Goal: Task Accomplishment & Management: Use online tool/utility

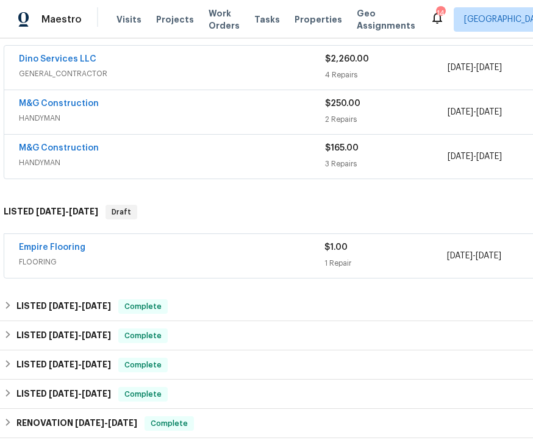
scroll to position [225, 0]
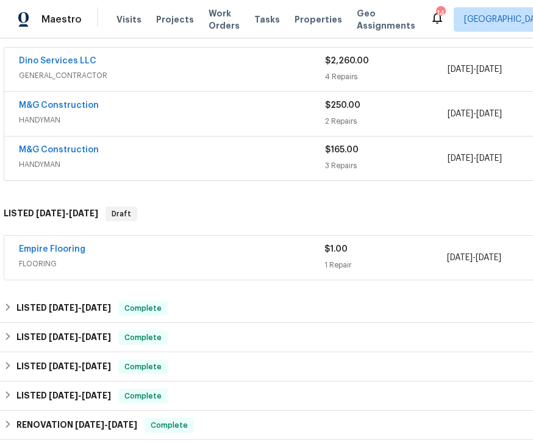
click at [195, 251] on div "Empire Flooring" at bounding box center [171, 250] width 305 height 15
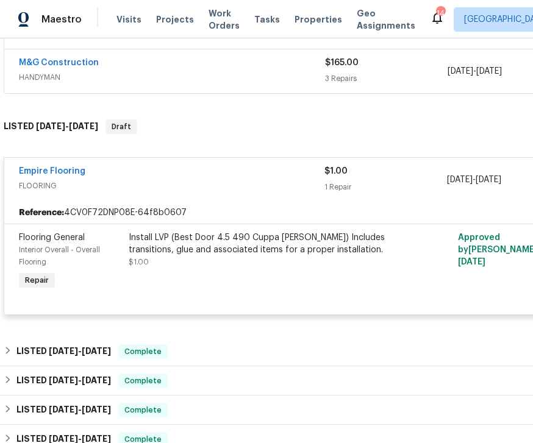
scroll to position [312, 0]
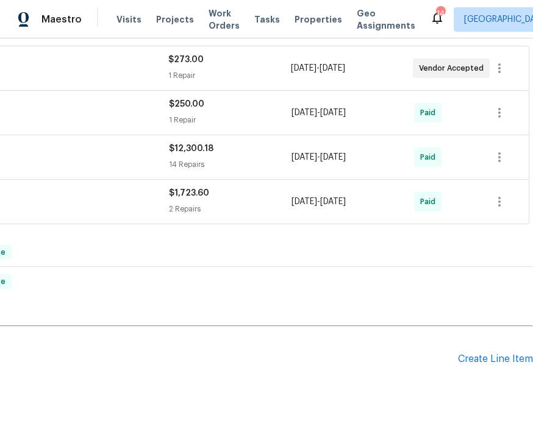
scroll to position [226, 156]
click at [497, 362] on div "Create Line Item" at bounding box center [495, 359] width 75 height 12
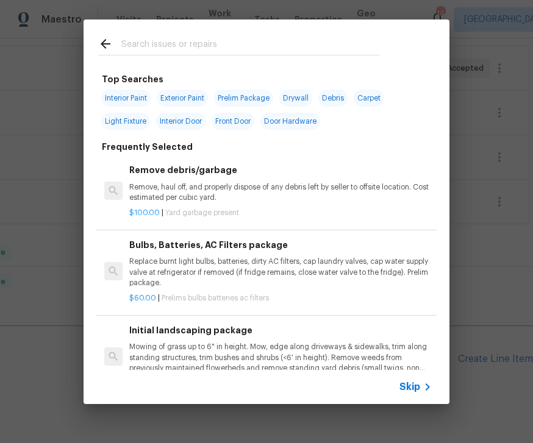
click at [163, 32] on div at bounding box center [238, 43] width 311 height 48
click at [150, 38] on input "text" at bounding box center [250, 46] width 258 height 18
type input "Floor"
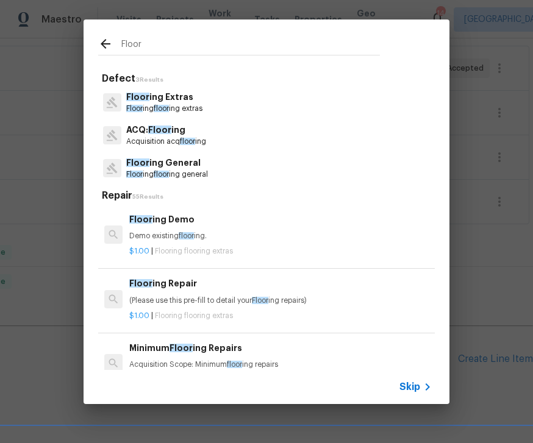
click at [175, 101] on p "Floor ing Extras" at bounding box center [164, 97] width 76 height 13
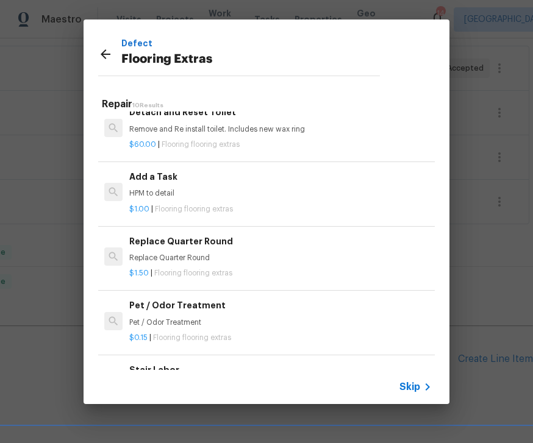
scroll to position [337, 0]
click at [160, 180] on h6 "Add a Task" at bounding box center [280, 177] width 302 height 13
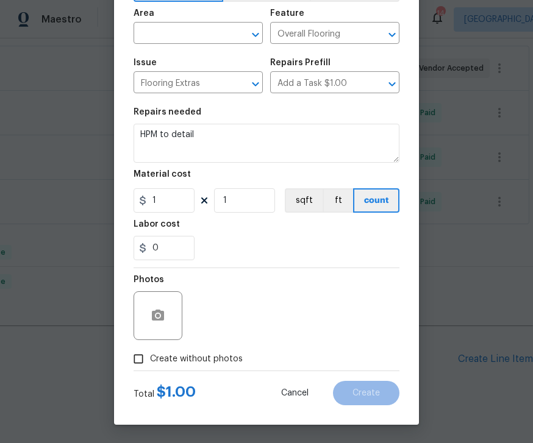
scroll to position [84, 0]
click at [144, 357] on input "Create without photos" at bounding box center [138, 358] width 23 height 23
checkbox input "true"
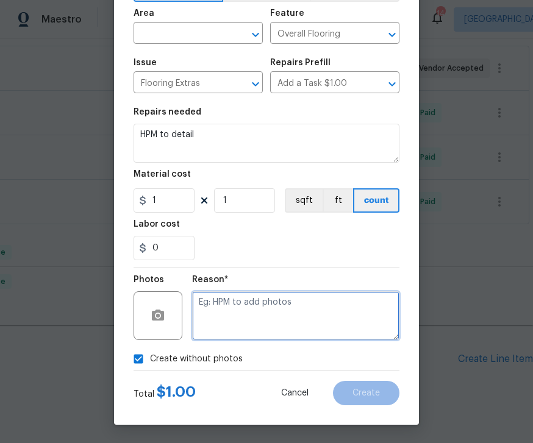
click at [266, 314] on textarea at bounding box center [295, 315] width 207 height 49
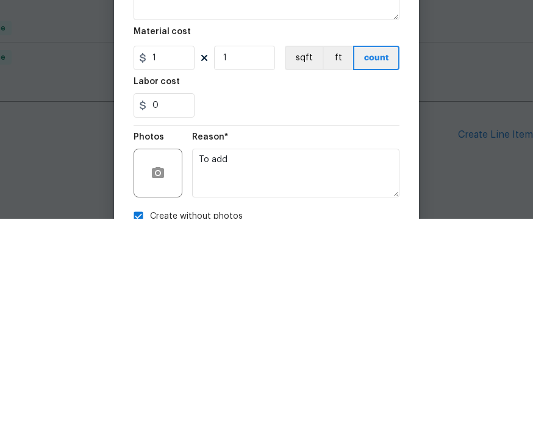
scroll to position [39, 0]
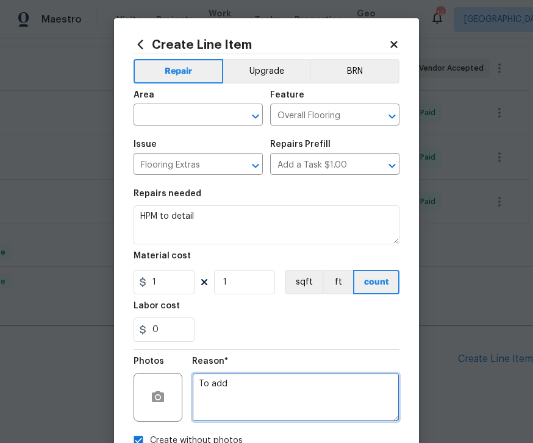
click at [250, 118] on icon "Open" at bounding box center [255, 116] width 15 height 15
type textarea "To add"
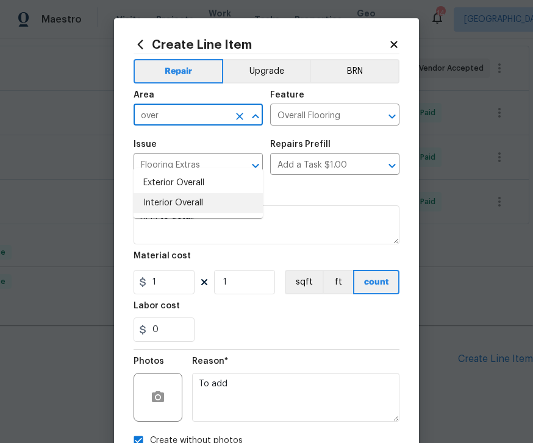
click at [183, 193] on li "Interior Overall" at bounding box center [197, 203] width 129 height 20
type input "Interior Overall"
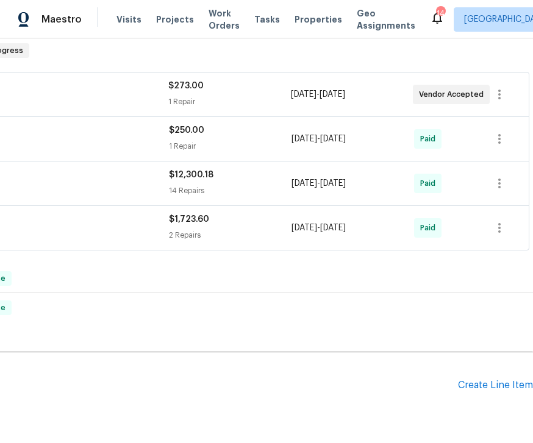
scroll to position [200, 156]
click at [490, 380] on div "Create Line Item" at bounding box center [495, 386] width 75 height 12
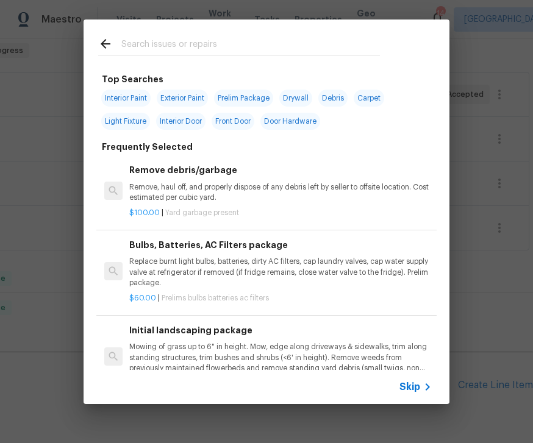
click at [426, 386] on icon at bounding box center [427, 387] width 15 height 15
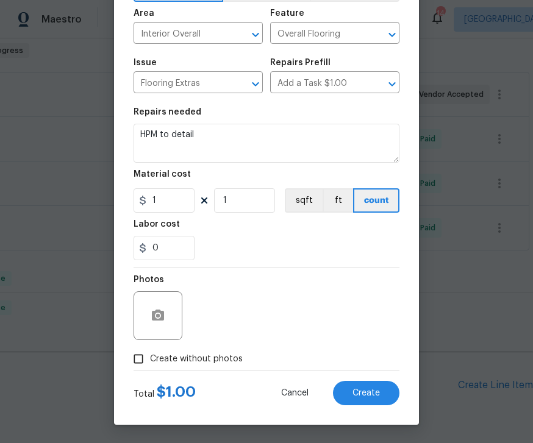
scroll to position [84, 0]
click at [149, 360] on input "Create without photos" at bounding box center [138, 358] width 23 height 23
checkbox input "true"
click at [378, 395] on span "Create" at bounding box center [365, 393] width 27 height 9
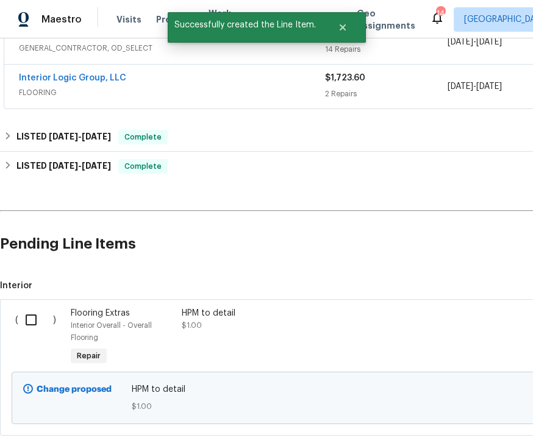
scroll to position [341, 0]
click at [33, 307] on input "checkbox" at bounding box center [35, 320] width 35 height 26
checkbox input "true"
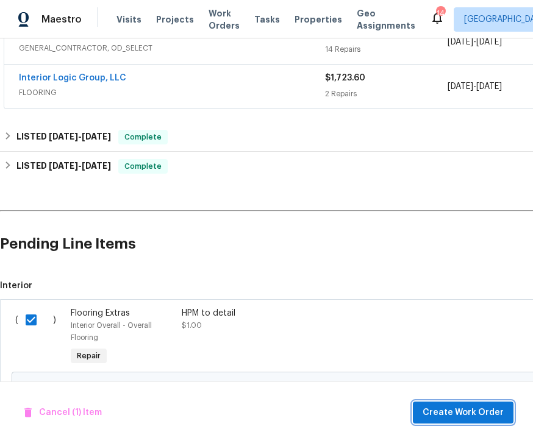
click at [473, 412] on span "Create Work Order" at bounding box center [462, 412] width 81 height 15
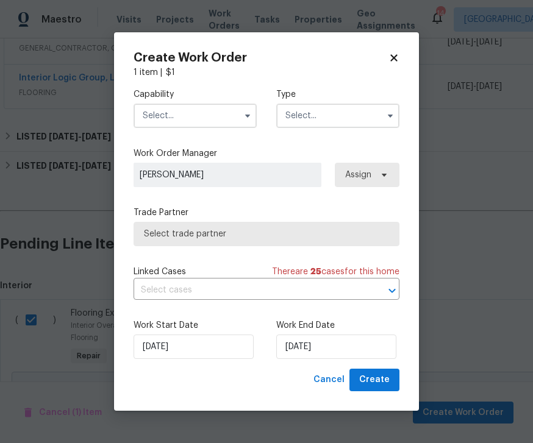
click at [241, 111] on button "button" at bounding box center [247, 115] width 15 height 15
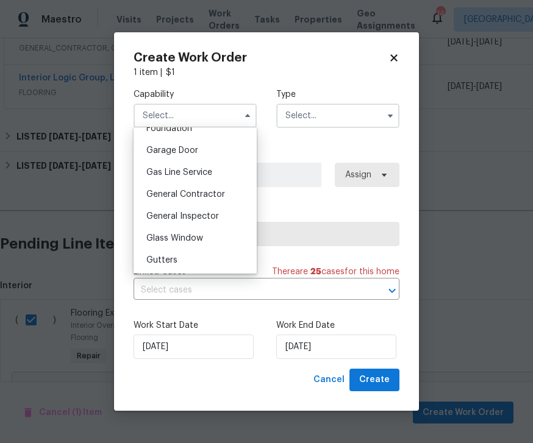
scroll to position [559, 0]
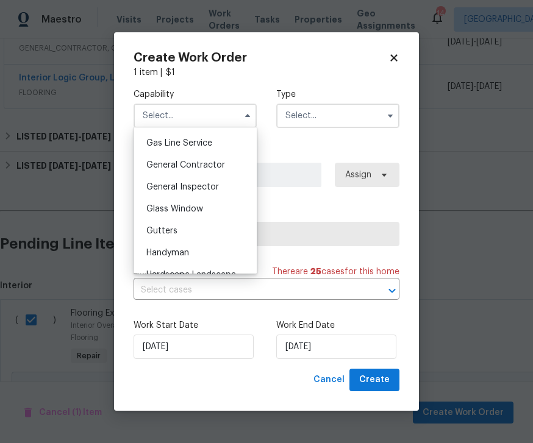
click at [205, 163] on span "General Contractor" at bounding box center [185, 165] width 79 height 9
type input "General Contractor"
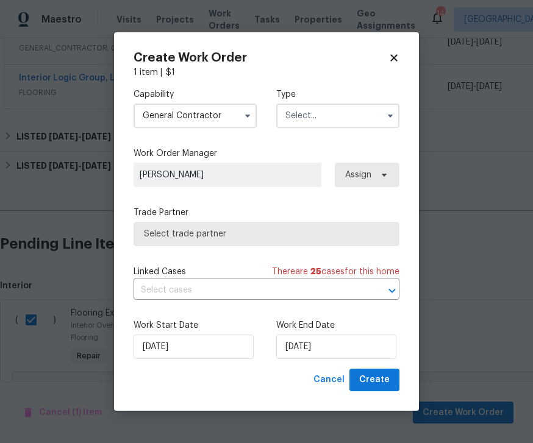
click at [366, 111] on input "text" at bounding box center [337, 116] width 123 height 24
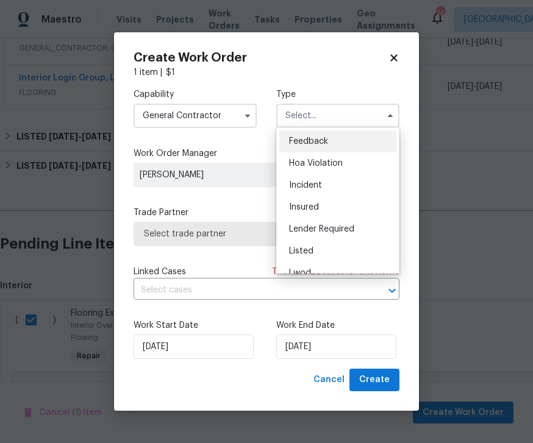
click at [305, 246] on div "Listed" at bounding box center [337, 251] width 117 height 22
type input "Listed"
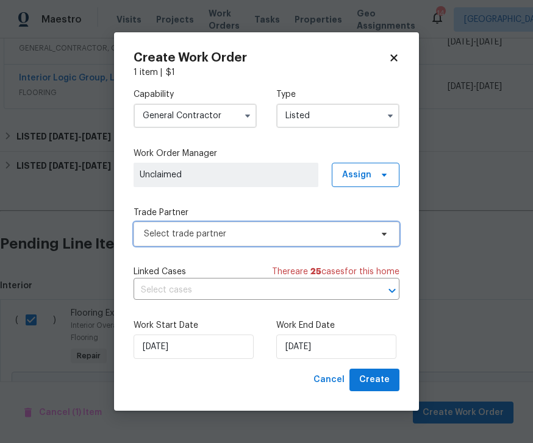
click at [271, 235] on span "Select trade partner" at bounding box center [257, 234] width 227 height 12
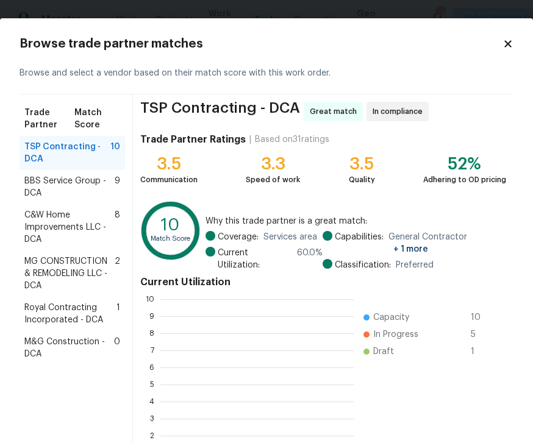
scroll to position [1, 1]
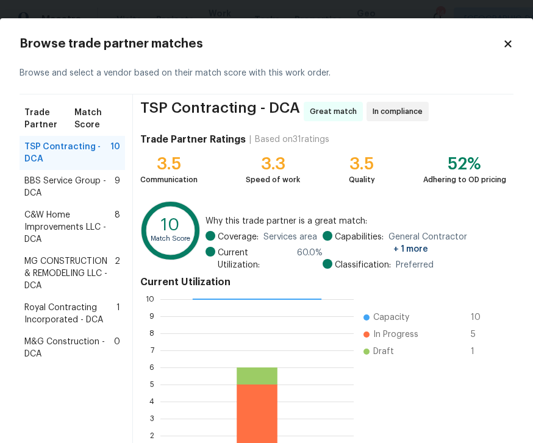
click at [509, 44] on icon at bounding box center [507, 43] width 7 height 7
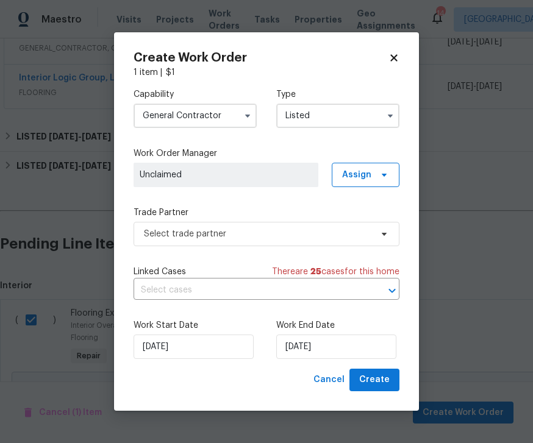
click at [233, 108] on input "General Contractor" at bounding box center [194, 116] width 123 height 24
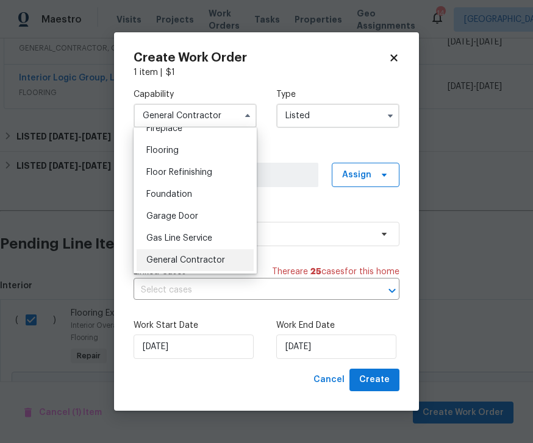
scroll to position [464, 0]
click at [172, 147] on span "Flooring" at bounding box center [162, 150] width 32 height 9
type input "Flooring"
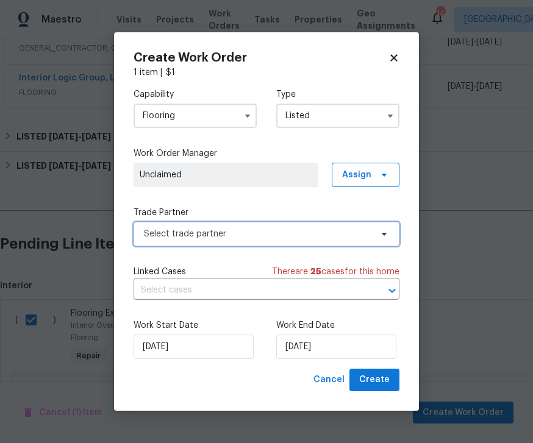
click at [386, 233] on icon at bounding box center [383, 234] width 5 height 3
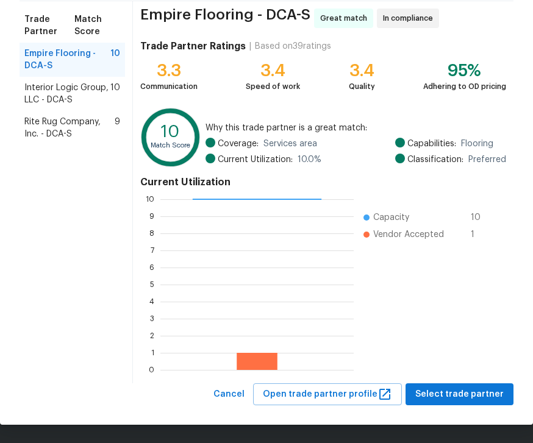
scroll to position [93, 0]
click at [468, 395] on span "Select trade partner" at bounding box center [459, 394] width 88 height 15
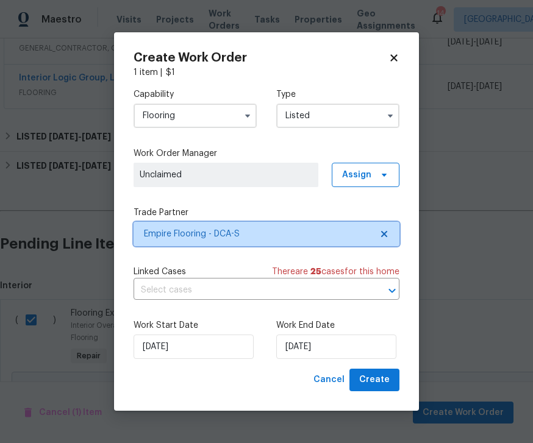
scroll to position [0, 0]
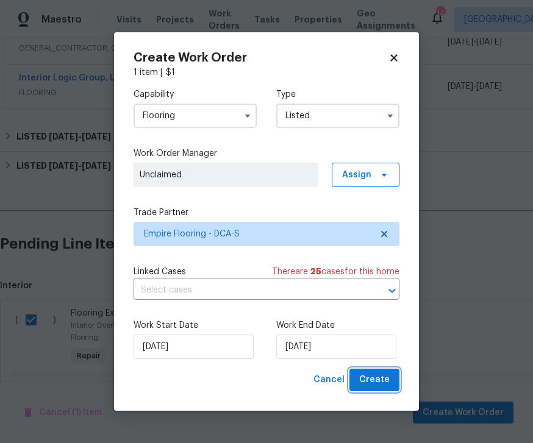
click at [390, 380] on button "Create" at bounding box center [374, 380] width 50 height 23
checkbox input "false"
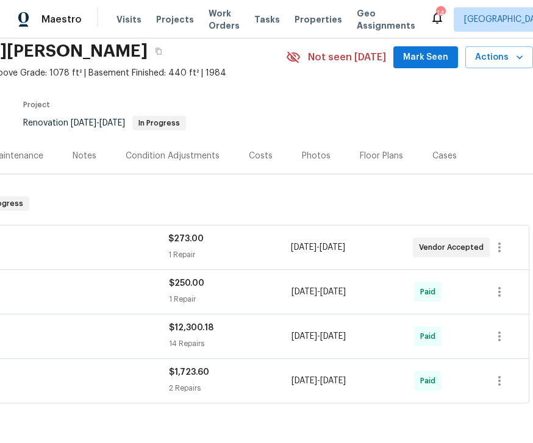
scroll to position [46, 156]
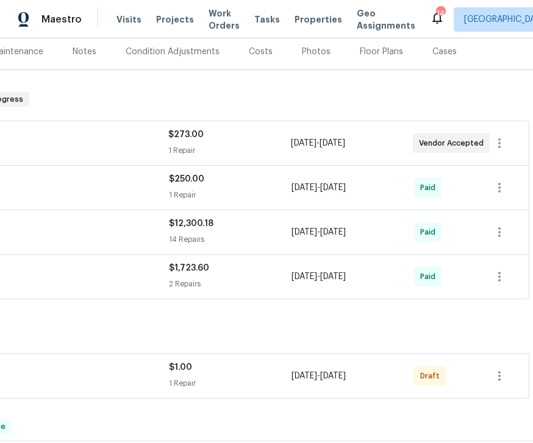
scroll to position [150, 156]
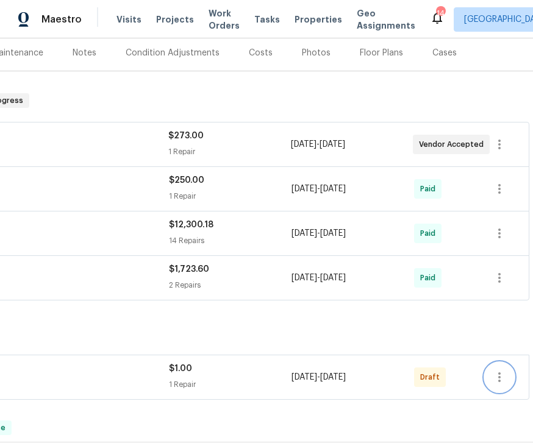
click at [504, 373] on icon "button" at bounding box center [499, 377] width 15 height 15
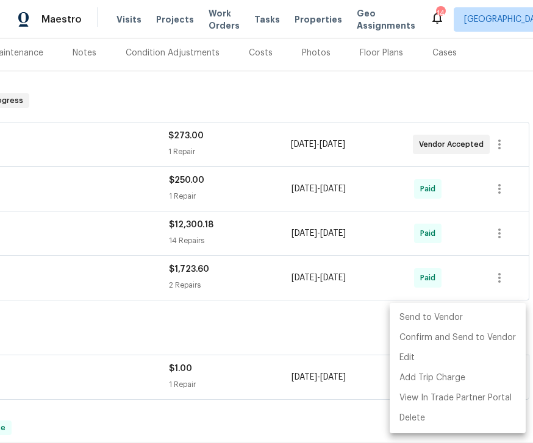
click at [444, 317] on li "Send to Vendor" at bounding box center [457, 318] width 136 height 20
